Goal: Communication & Community: Answer question/provide support

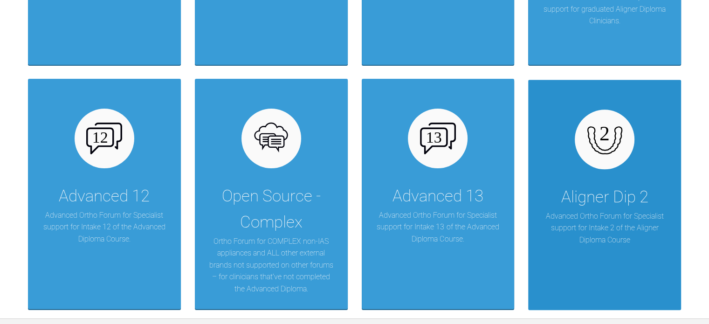
scroll to position [871, 0]
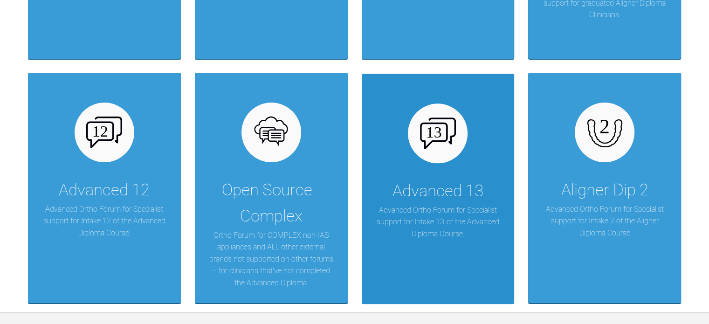
click at [433, 178] on div "Advanced 13" at bounding box center [438, 191] width 91 height 26
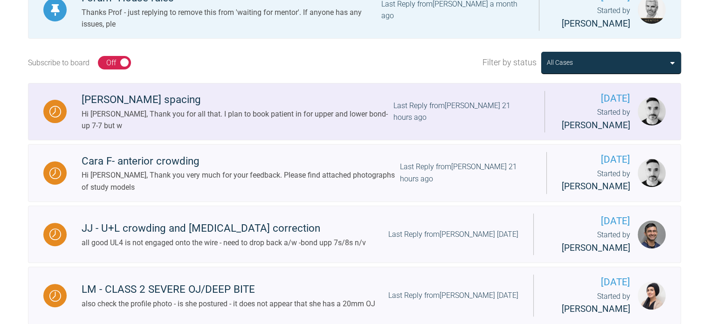
scroll to position [307, 0]
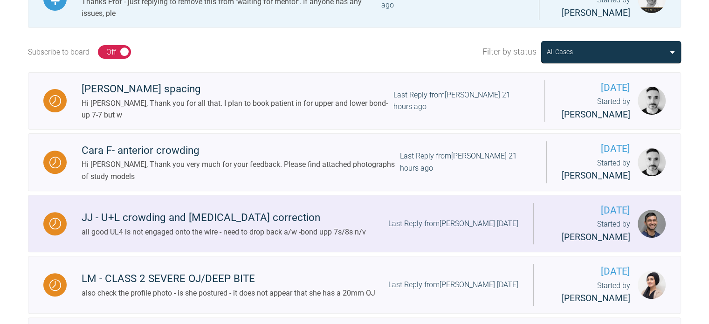
click at [255, 223] on div "JJ - U+L crowding and [MEDICAL_DATA] correction" at bounding box center [224, 217] width 284 height 17
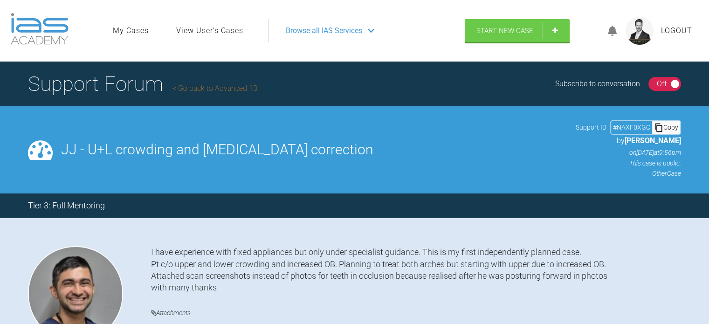
click at [215, 87] on link "Go back to Advanced 13" at bounding box center [214, 88] width 85 height 9
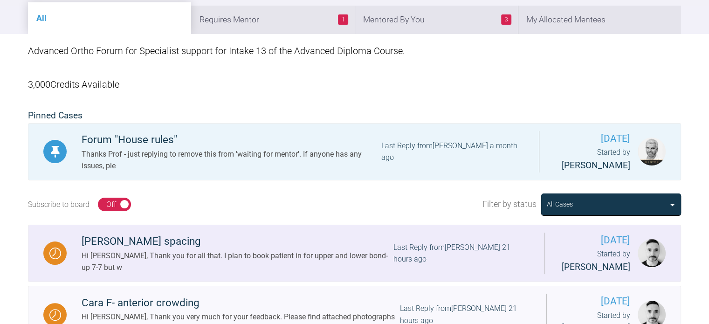
scroll to position [276, 0]
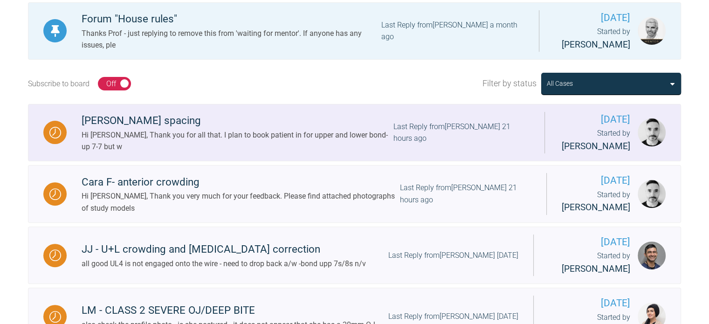
click at [160, 117] on div "[PERSON_NAME] spacing" at bounding box center [238, 120] width 312 height 17
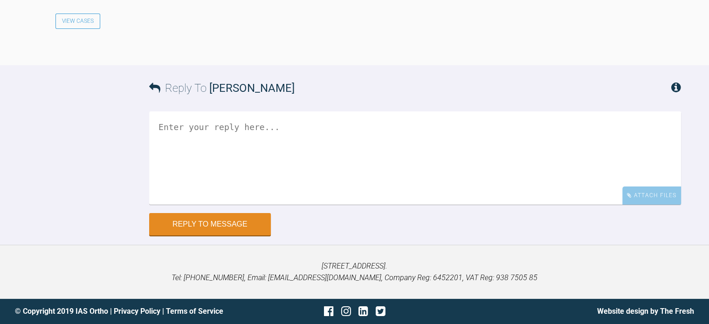
scroll to position [3492, 0]
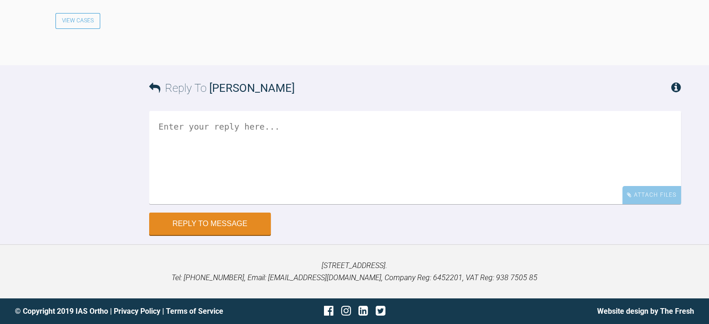
click at [227, 204] on textarea at bounding box center [415, 157] width 532 height 93
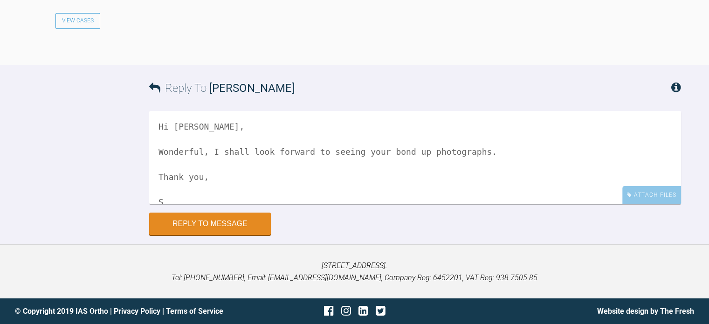
scroll to position [3498, 0]
type textarea "Hi [PERSON_NAME], Wonderful, I shall look forward to seeing your bond up photog…"
click at [207, 236] on button "Reply to Message" at bounding box center [210, 225] width 122 height 22
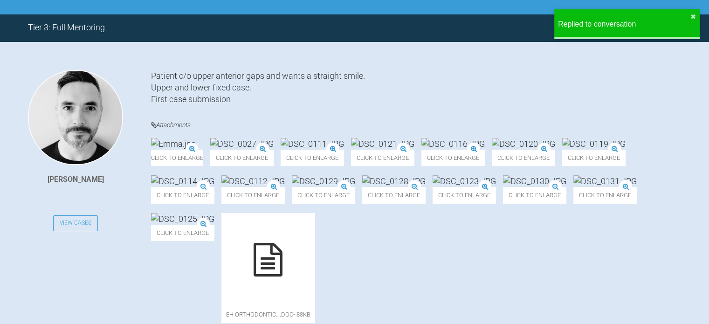
scroll to position [0, 0]
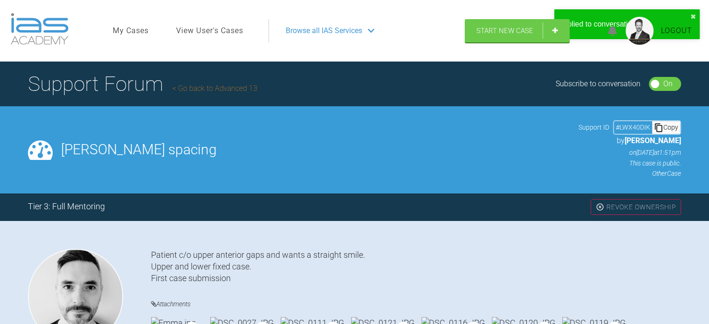
click at [207, 84] on link "Go back to Advanced 13" at bounding box center [214, 88] width 85 height 9
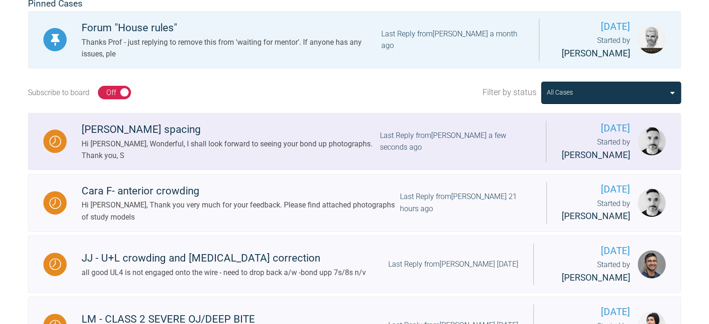
scroll to position [262, 0]
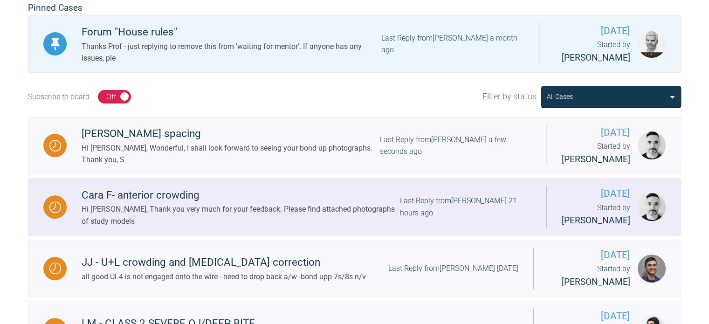
click at [170, 195] on div "Cara F- anterior crowding" at bounding box center [241, 195] width 318 height 17
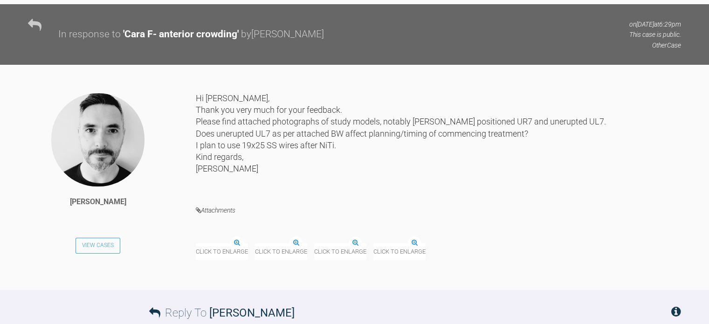
scroll to position [831, 0]
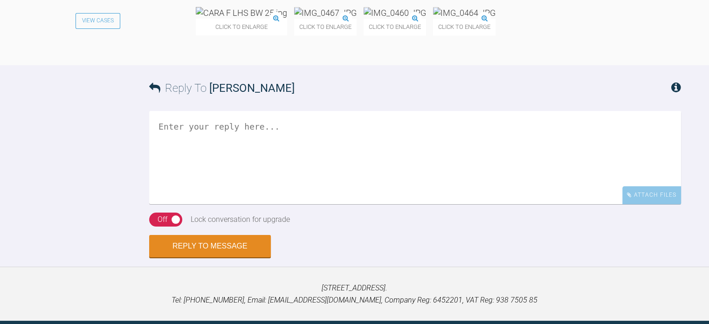
scroll to position [1091, 0]
